Goal: Navigation & Orientation: Find specific page/section

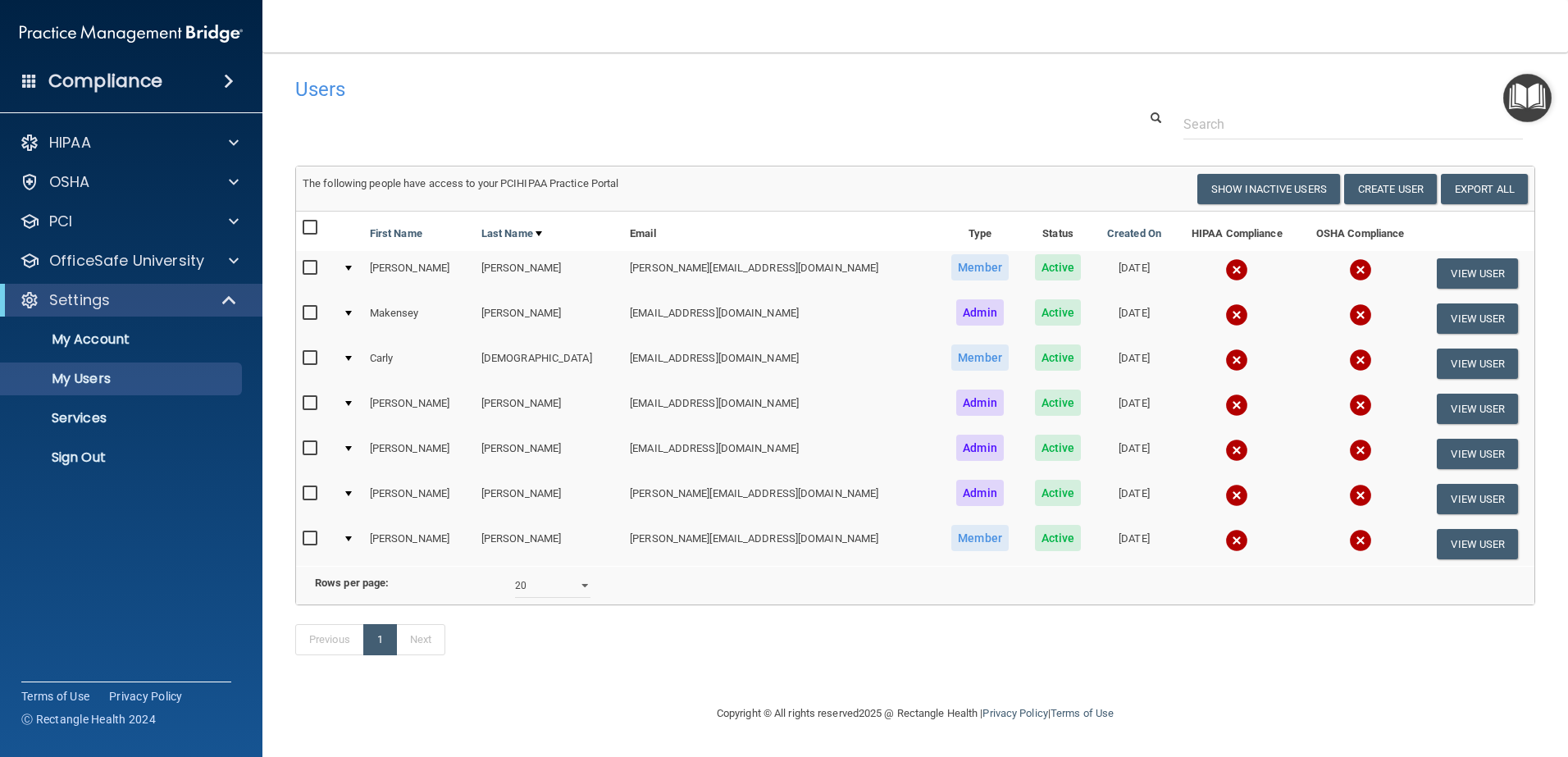
select select "20"
click at [90, 418] on p "Services" at bounding box center [122, 418] width 224 height 16
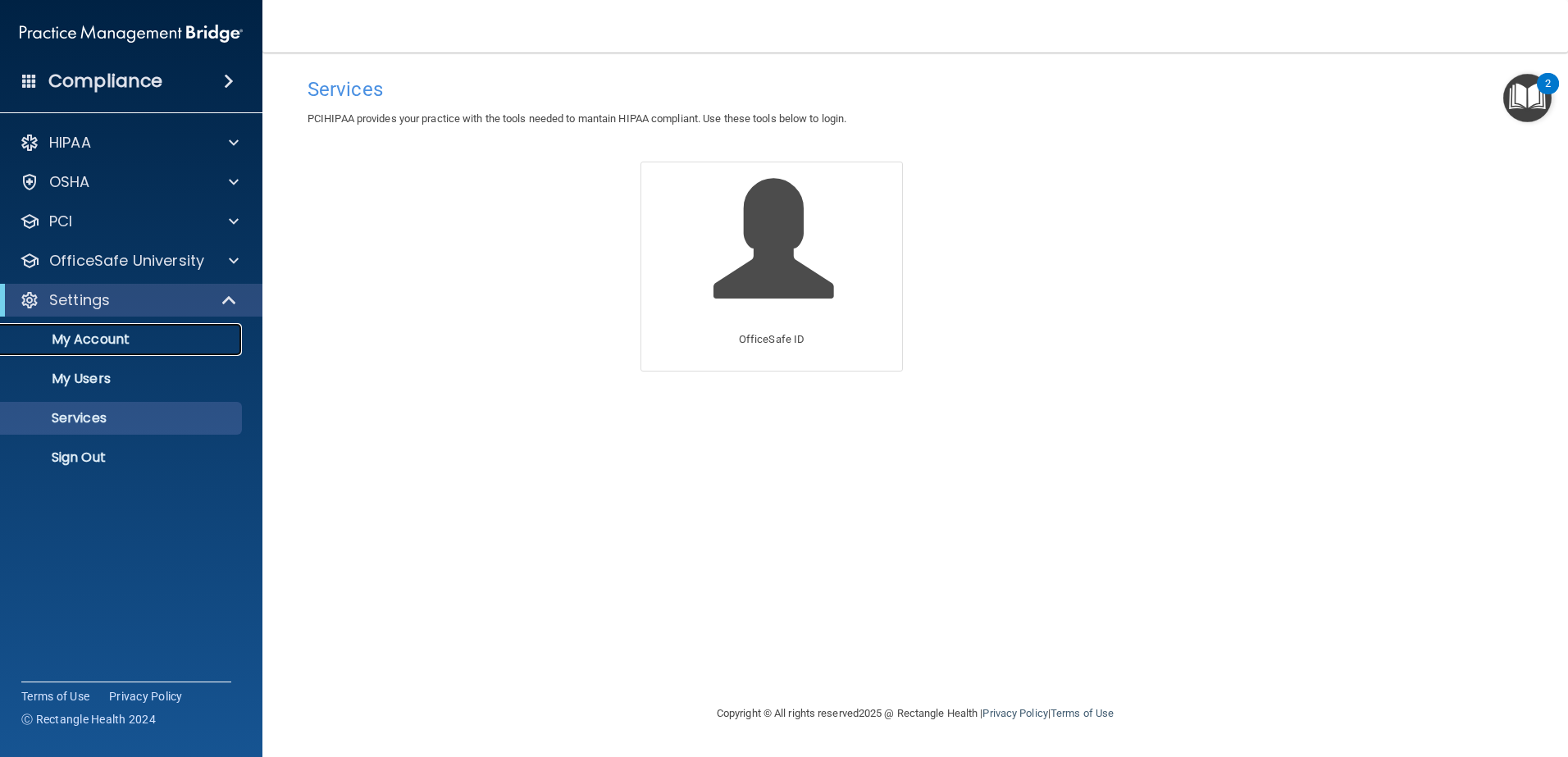
click at [102, 345] on p "My Account" at bounding box center [122, 339] width 224 height 16
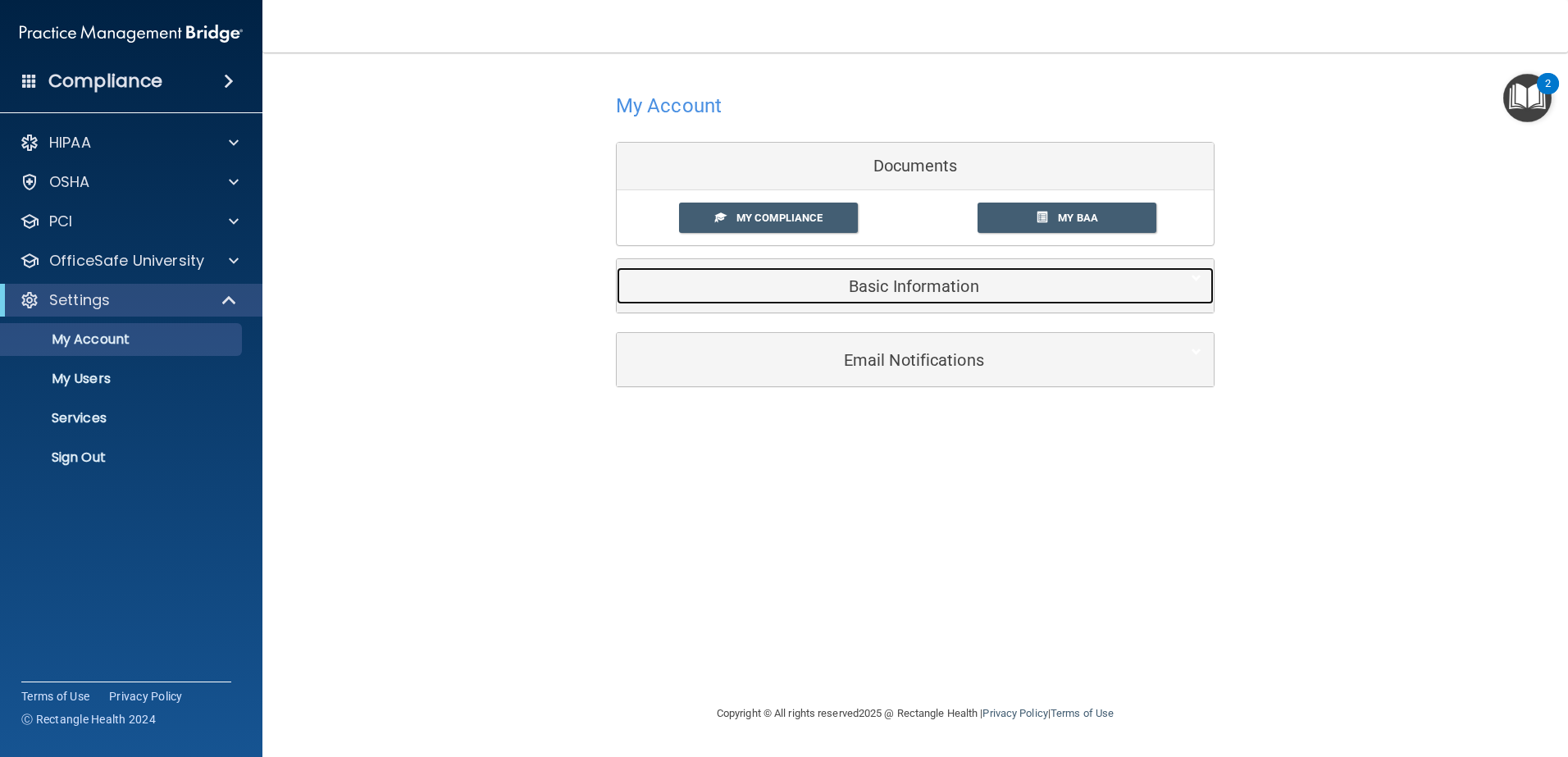
click at [958, 285] on h5 "Basic Information" at bounding box center [890, 286] width 522 height 18
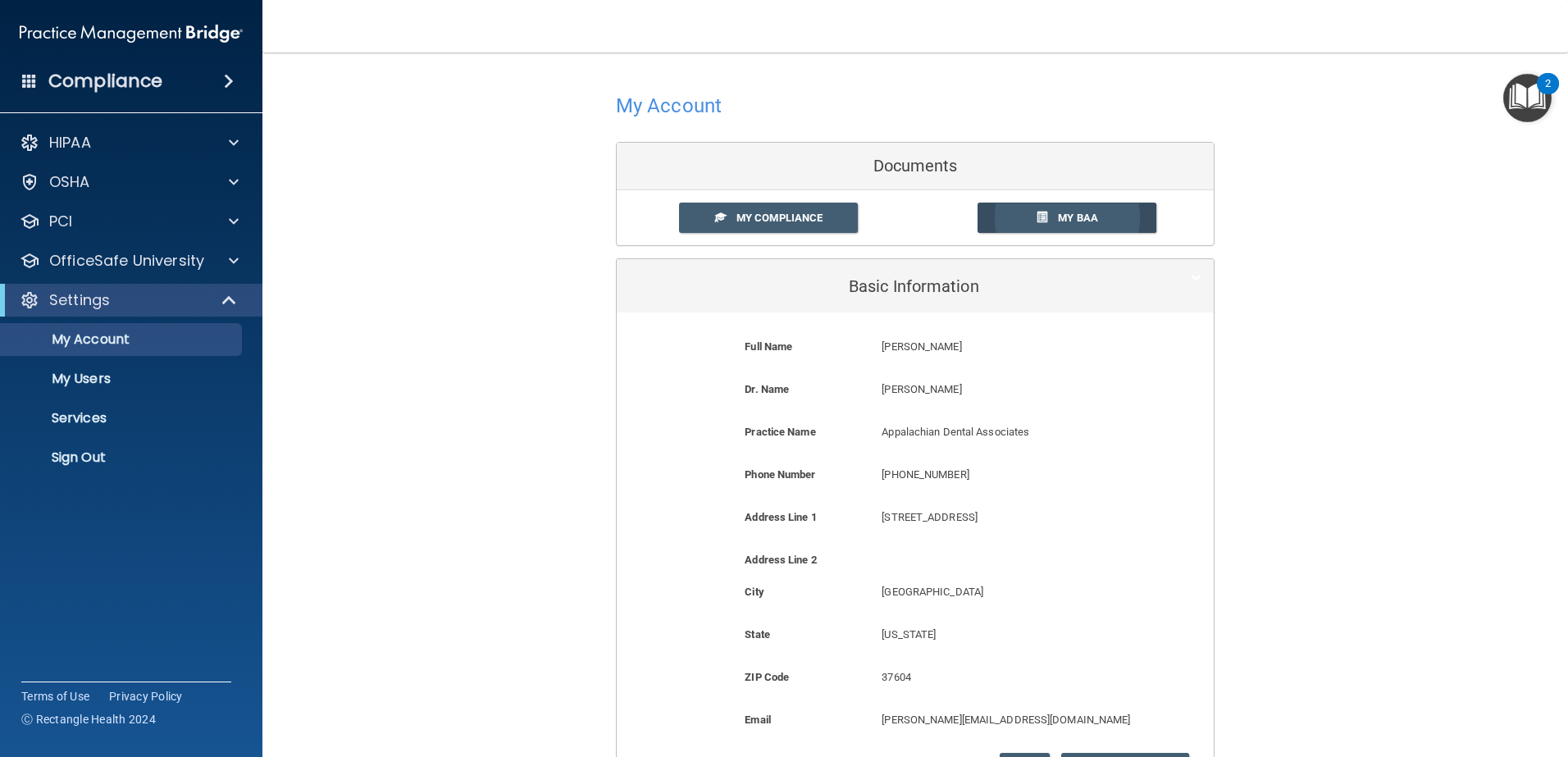
click at [1081, 212] on span "My BAA" at bounding box center [1078, 217] width 40 height 12
click at [233, 220] on span at bounding box center [233, 221] width 10 height 20
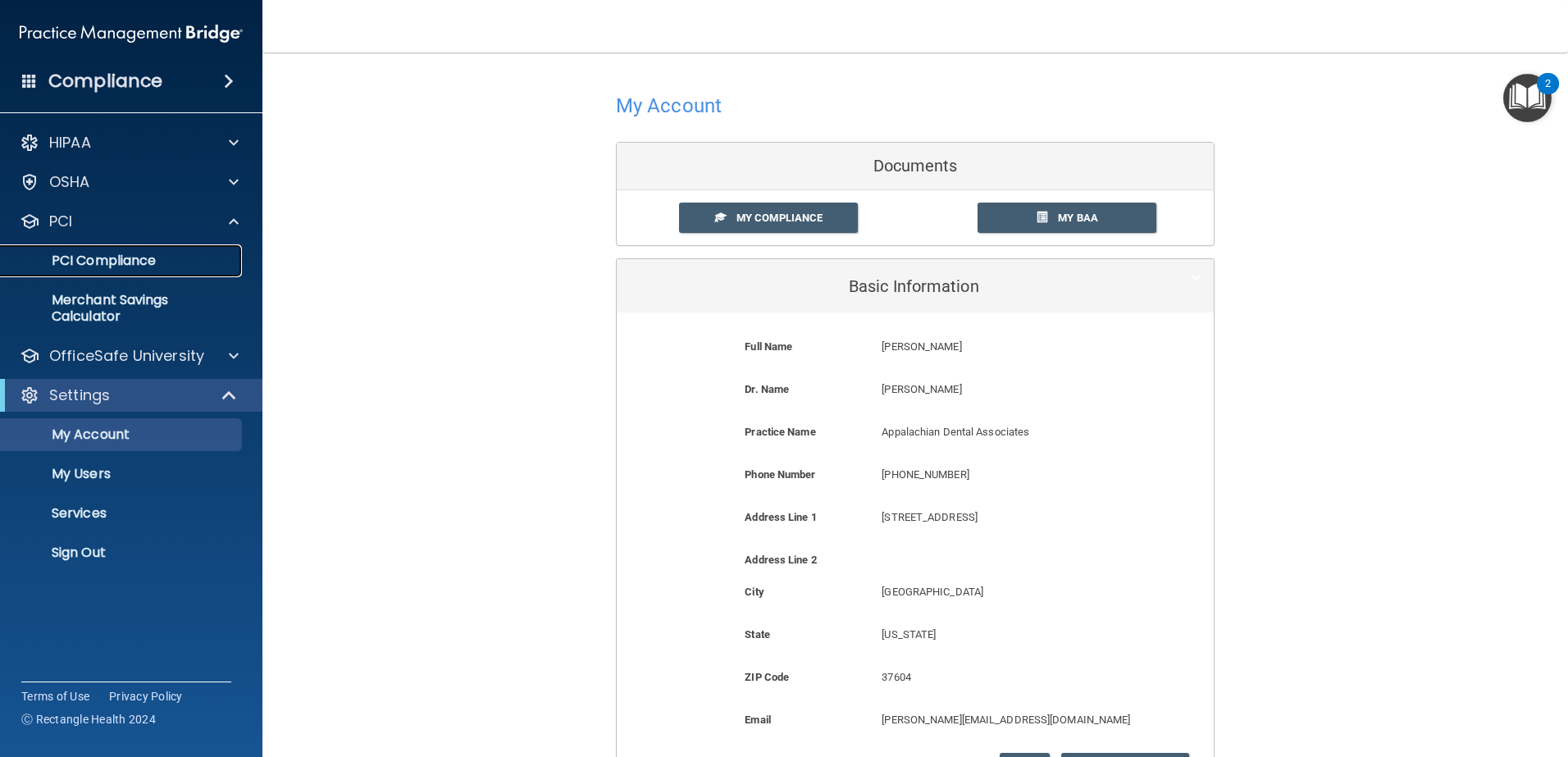
click at [130, 261] on p "PCI Compliance" at bounding box center [122, 260] width 224 height 16
click at [236, 226] on span at bounding box center [233, 221] width 10 height 20
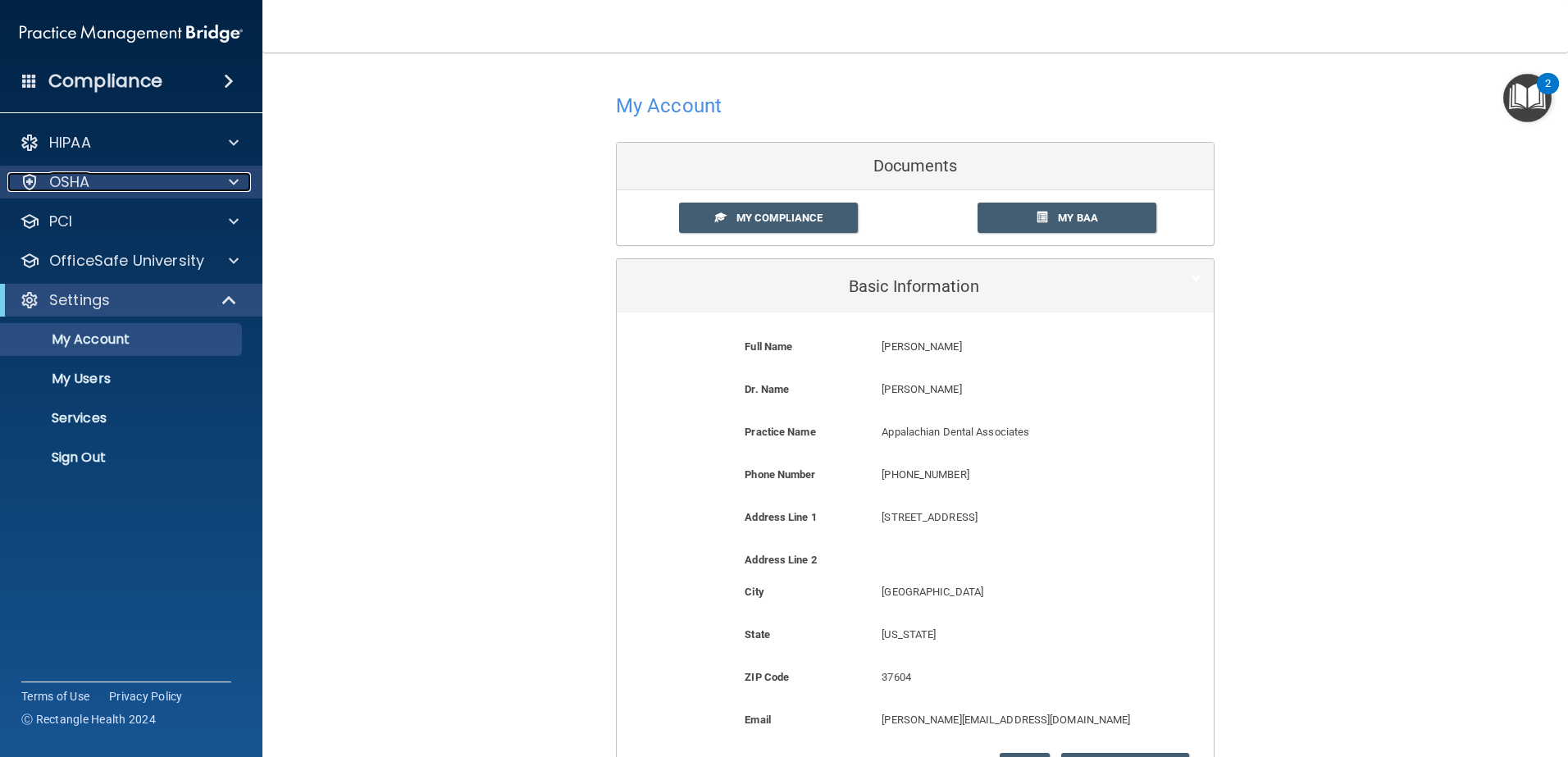
click at [238, 180] on span at bounding box center [233, 182] width 10 height 20
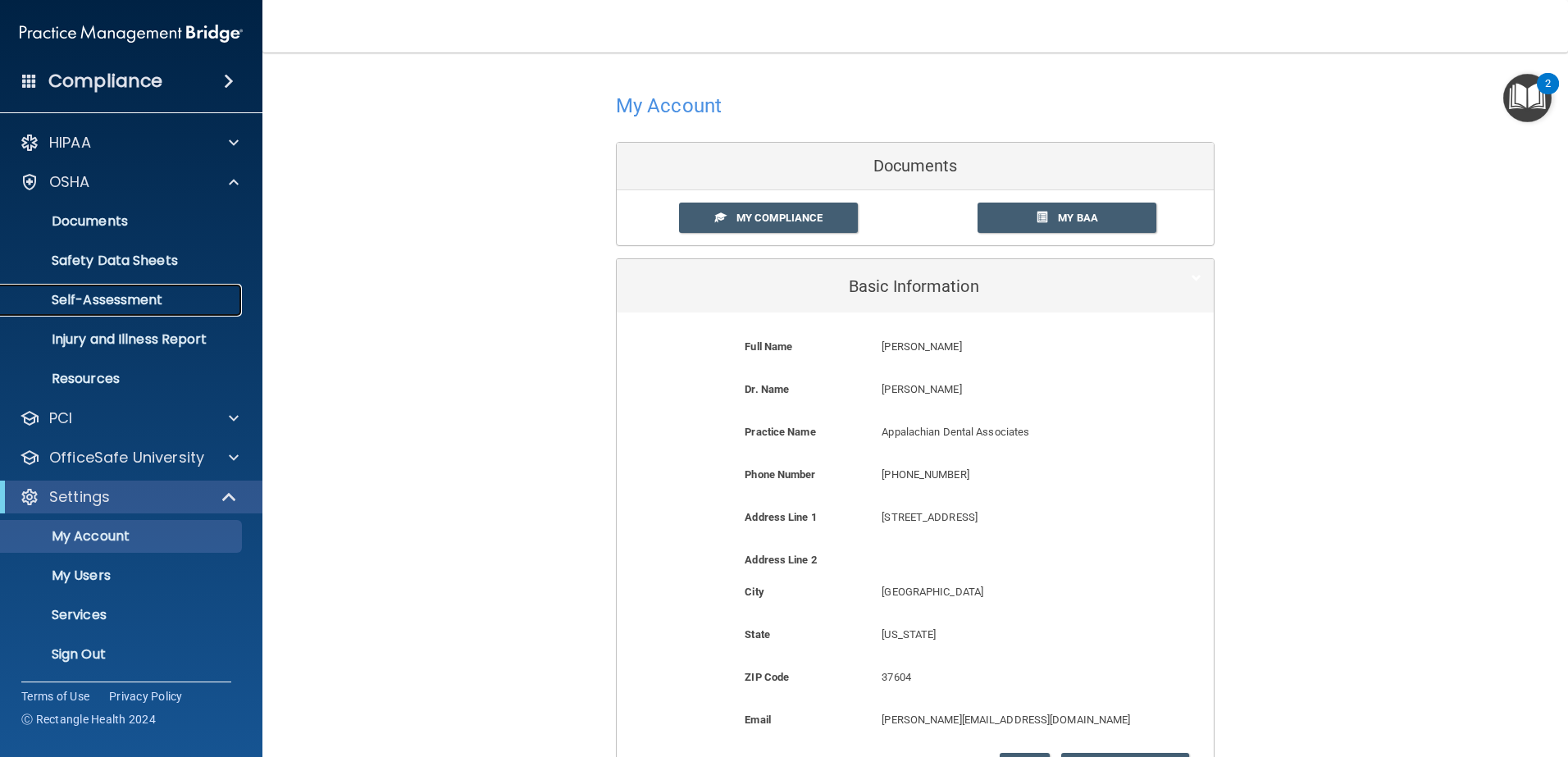
click at [138, 298] on p "Self-Assessment" at bounding box center [122, 300] width 224 height 16
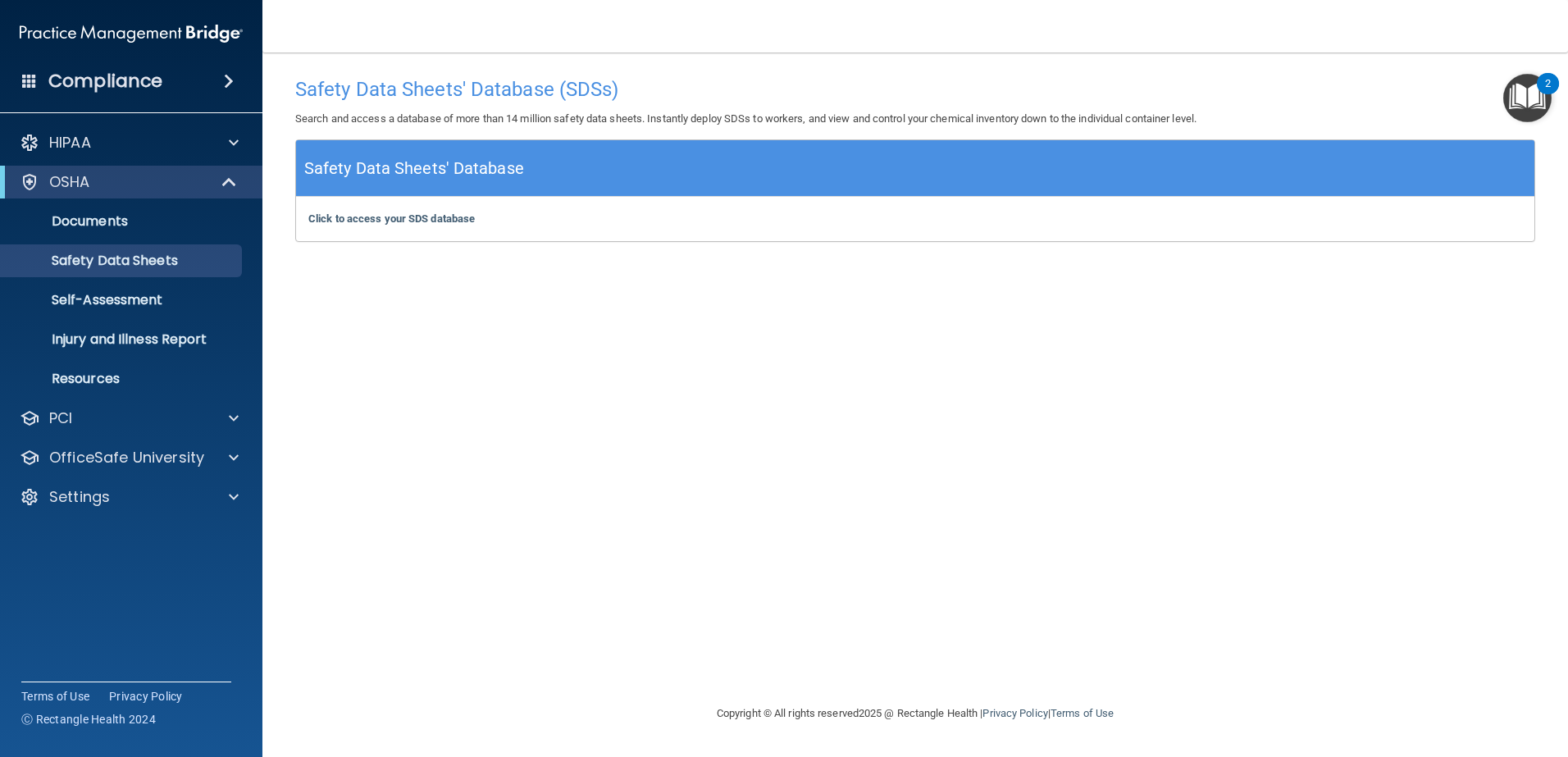
click at [1530, 101] on img "Open Resource Center, 2 new notifications" at bounding box center [1528, 98] width 48 height 48
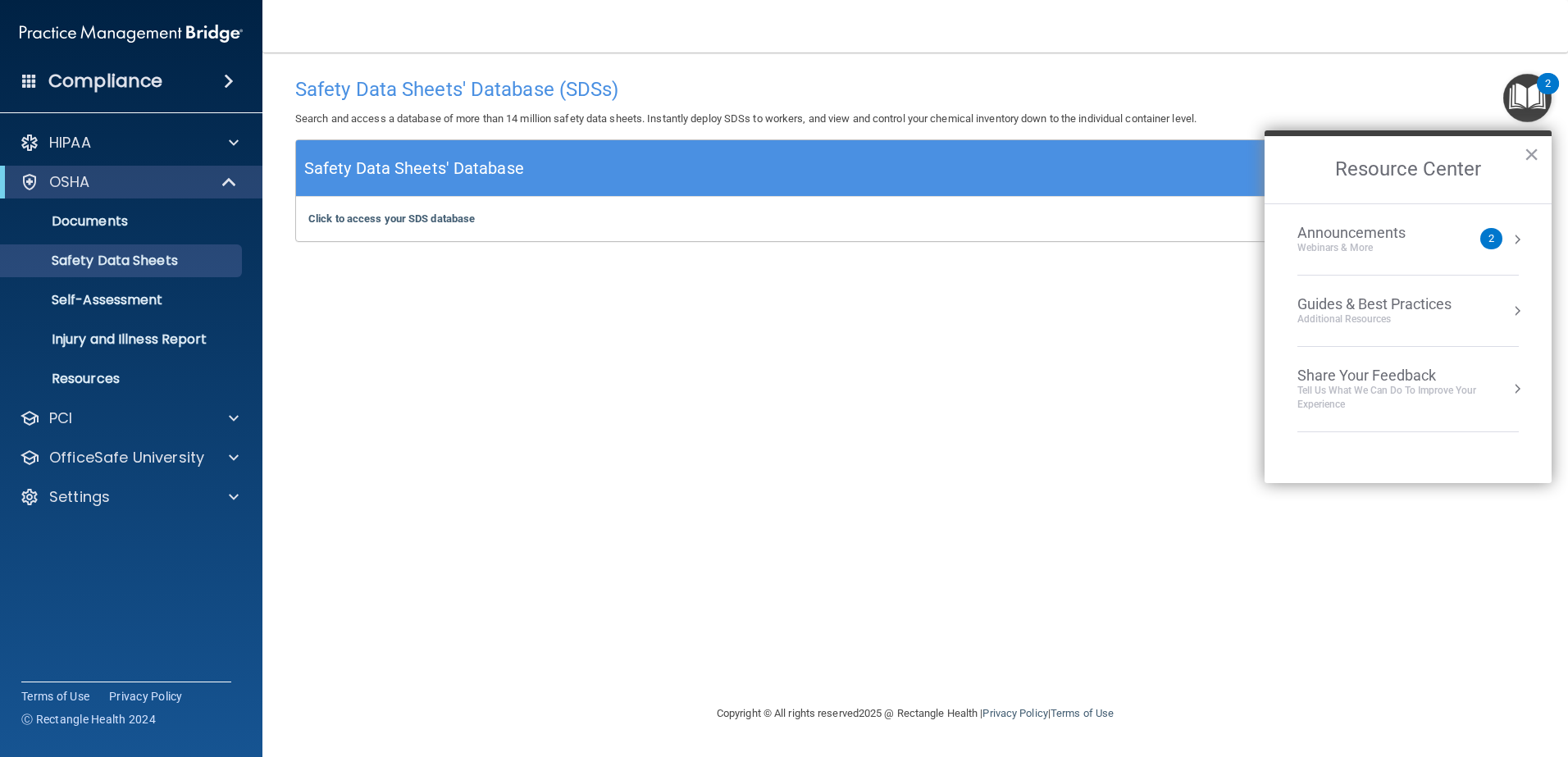
click at [1515, 240] on button "Resource Center" at bounding box center [1517, 239] width 16 height 16
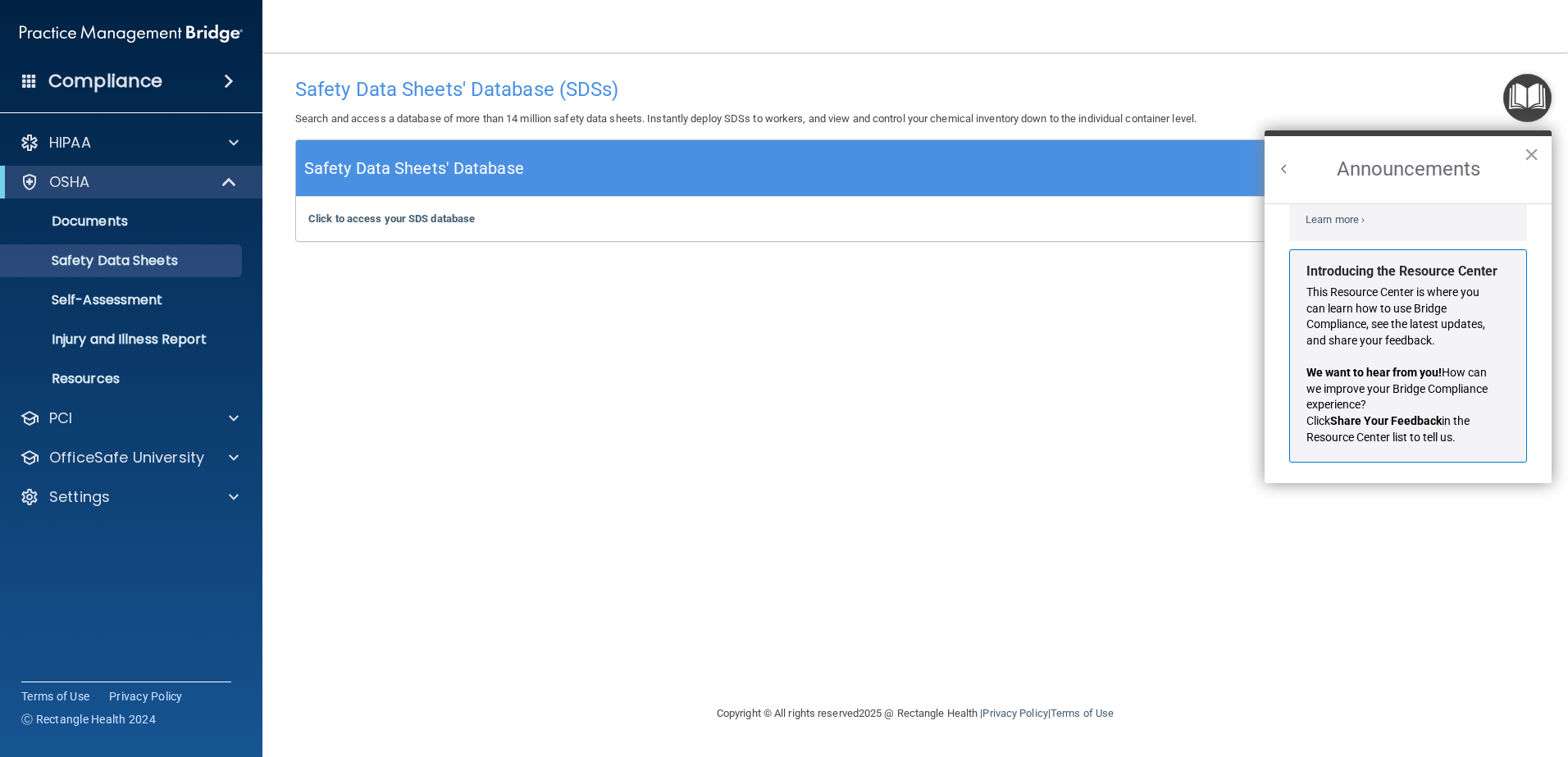
scroll to position [288, 0]
click at [1530, 153] on button "×" at bounding box center [1532, 154] width 15 height 26
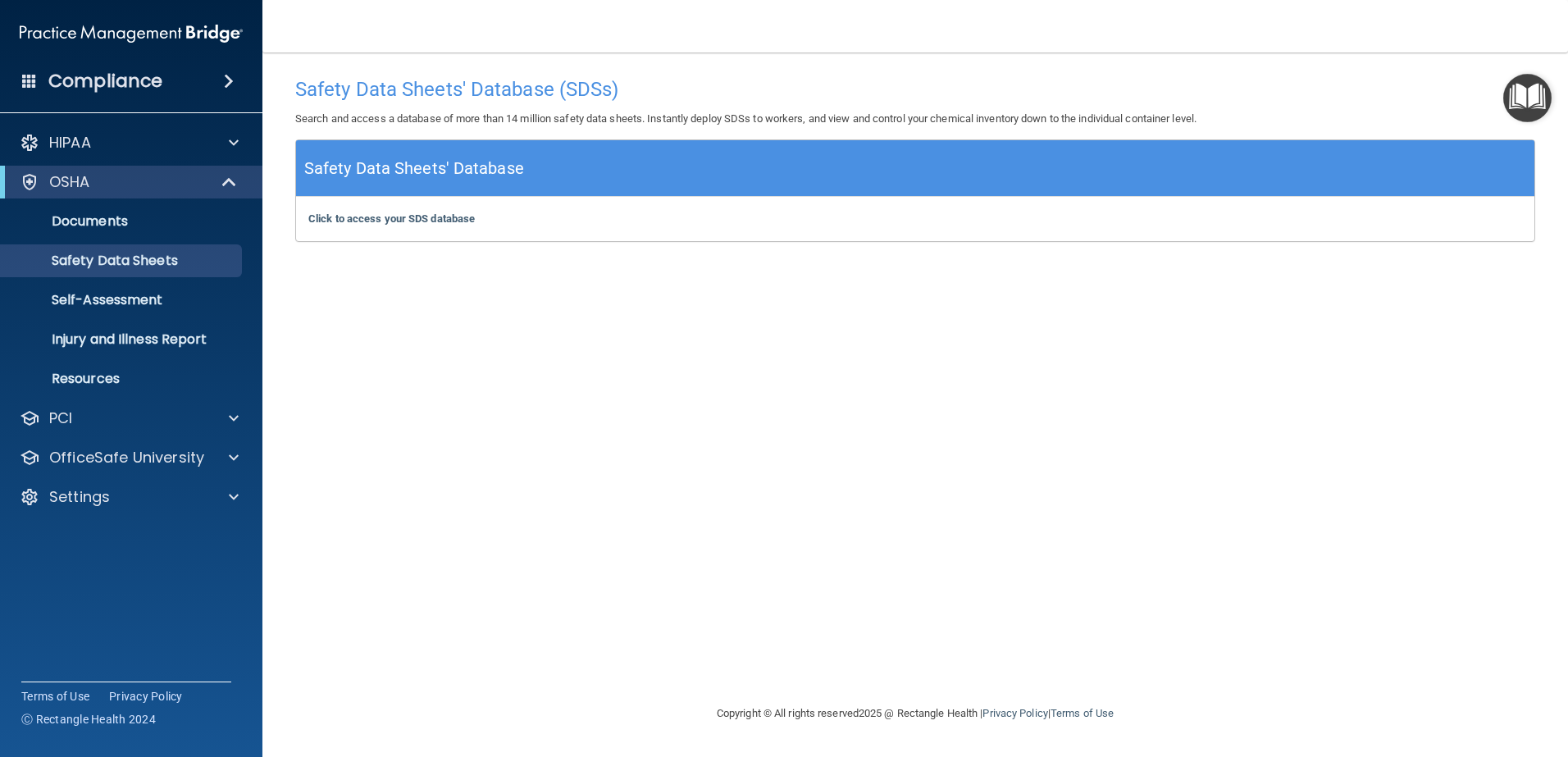
click at [1527, 109] on img "Open Resource Center" at bounding box center [1528, 98] width 48 height 48
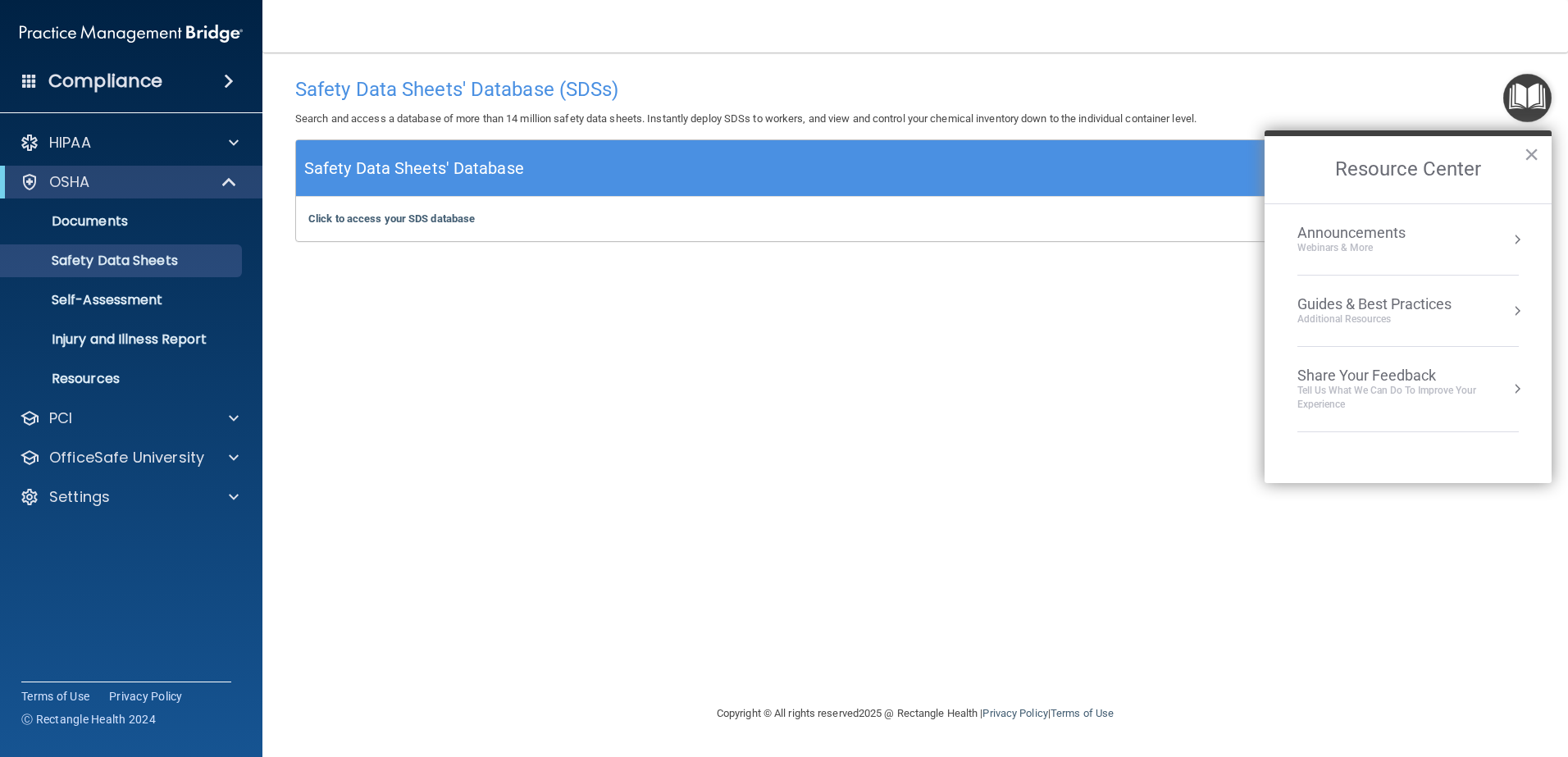
click at [1147, 480] on div "Safety Data Sheets' Database (SDSs) Search and access a database of more than 1…" at bounding box center [916, 378] width 1241 height 619
click at [1533, 156] on button "×" at bounding box center [1532, 154] width 15 height 26
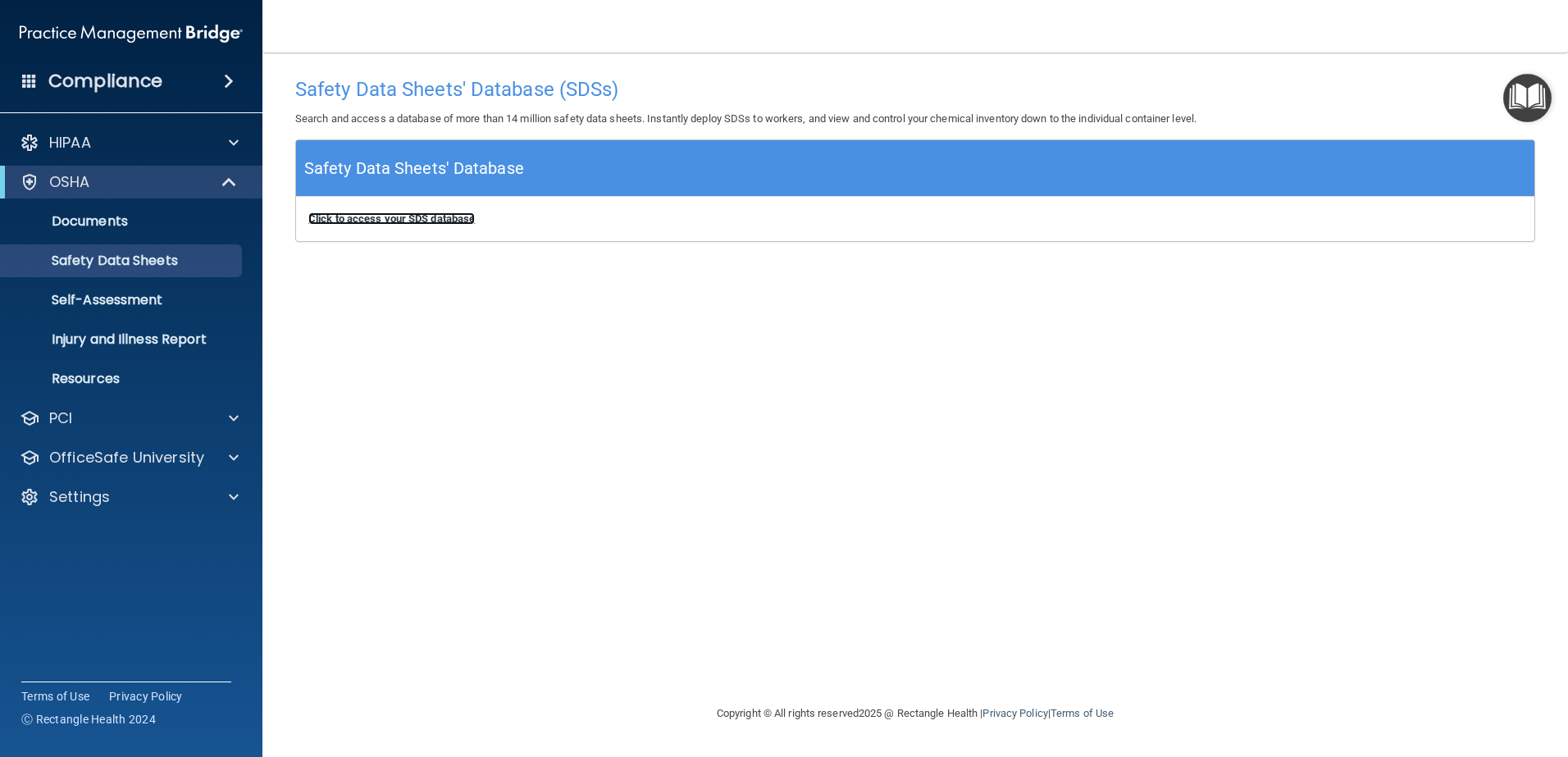
click at [398, 217] on b "Click to access your SDS database" at bounding box center [391, 218] width 166 height 12
